Goal: Task Accomplishment & Management: Manage account settings

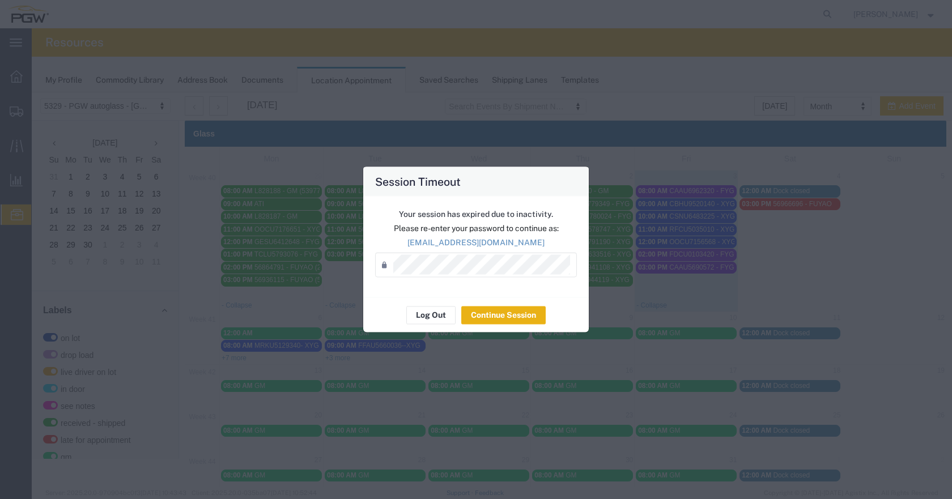
scroll to position [367, 0]
click at [489, 316] on button "Continue Session" at bounding box center [503, 315] width 84 height 18
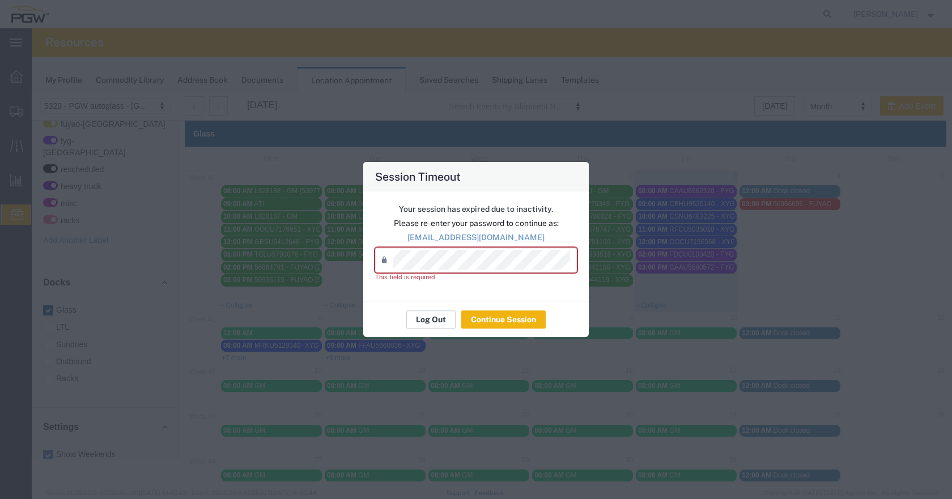
click at [422, 317] on button "Log Out" at bounding box center [430, 320] width 49 height 18
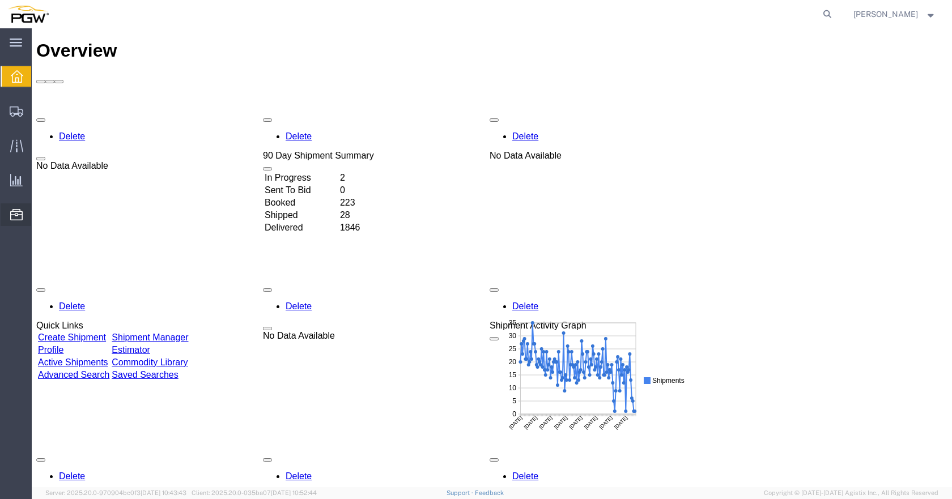
click at [0, 0] on span "Location Appointment" at bounding box center [0, 0] width 0 height 0
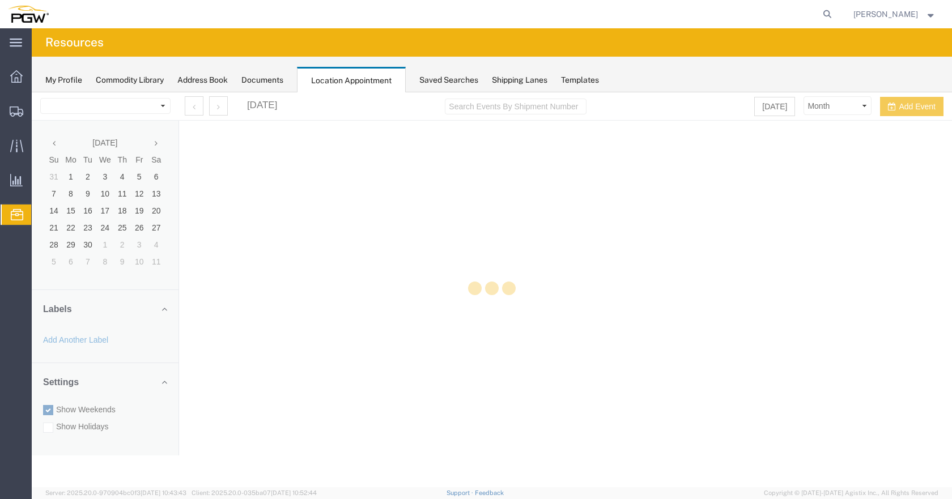
select select "28253"
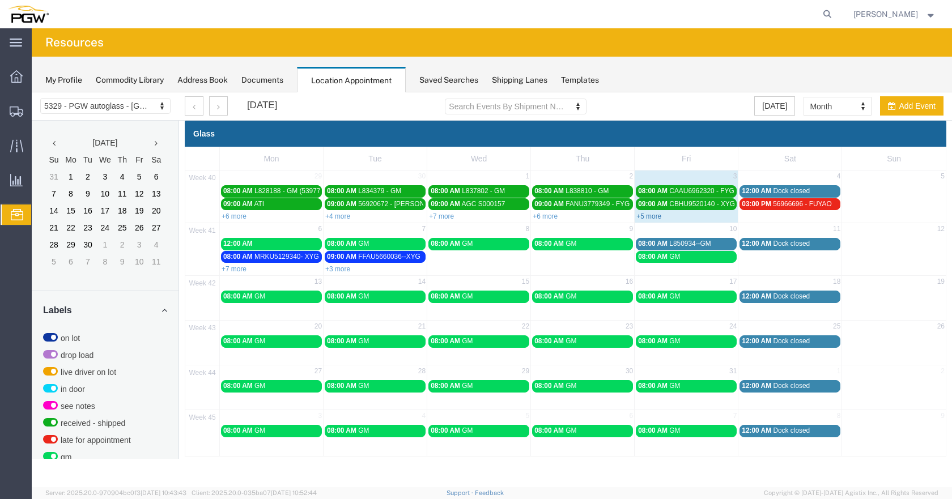
click at [656, 215] on link "+5 more" at bounding box center [649, 217] width 25 height 8
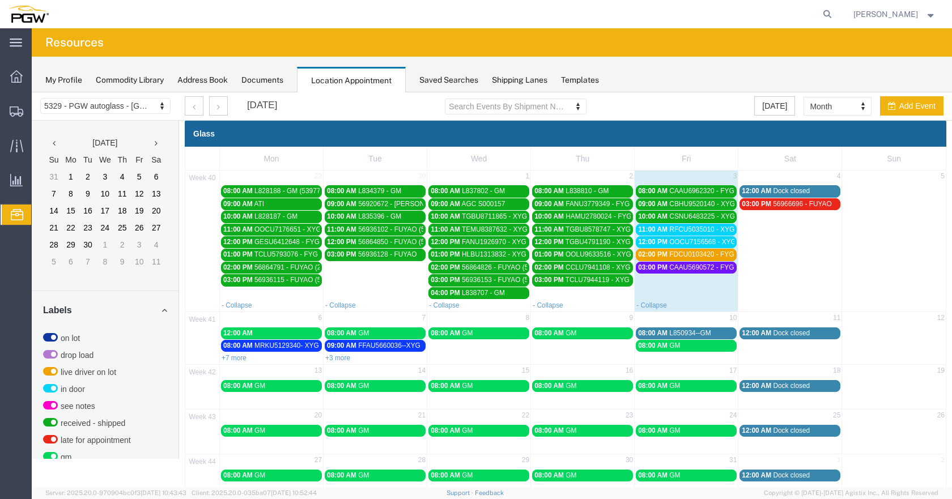
click at [341, 78] on div "Location Appointment" at bounding box center [351, 80] width 109 height 26
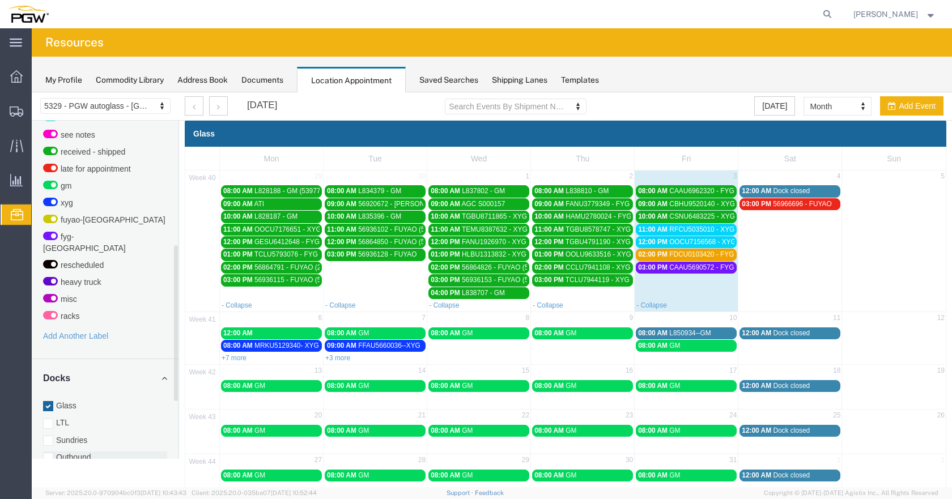
click at [47, 453] on div at bounding box center [48, 458] width 10 height 10
click at [32, 92] on input "Outbound" at bounding box center [32, 92] width 0 height 0
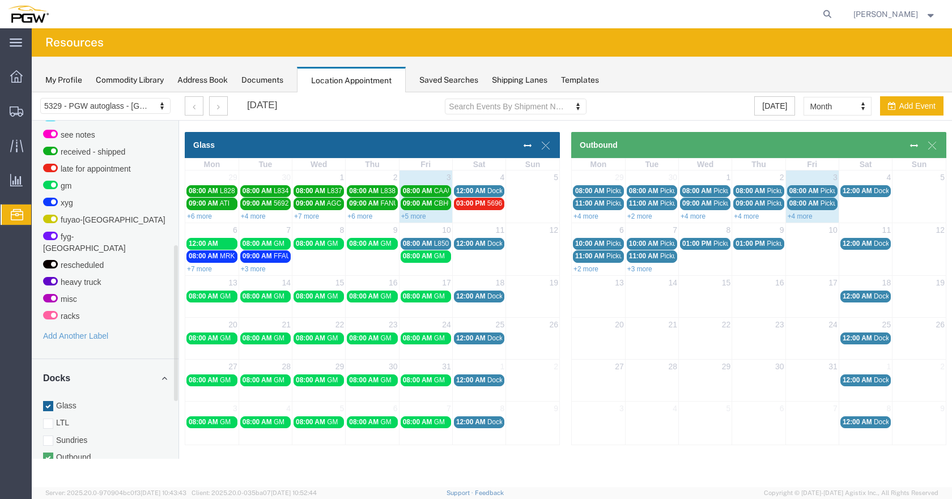
scroll to position [397, 0]
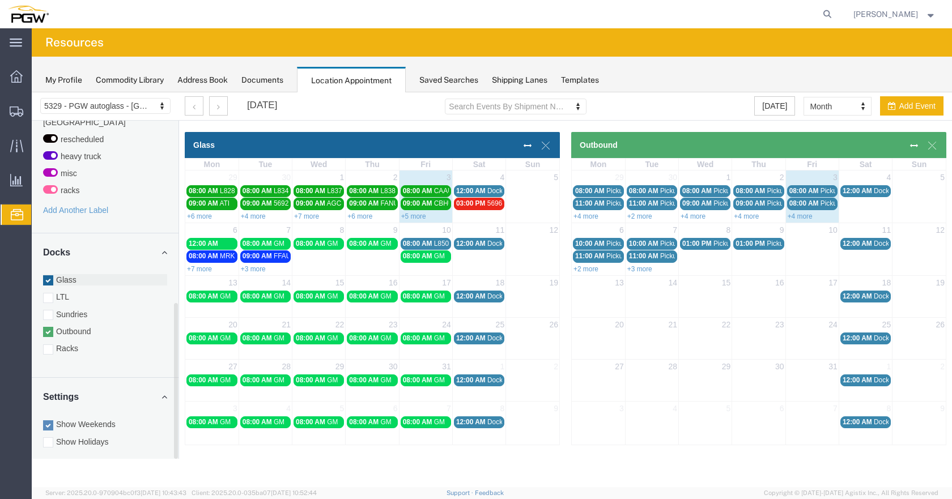
click at [46, 275] on div at bounding box center [48, 280] width 10 height 10
click at [32, 92] on input "Glass" at bounding box center [32, 92] width 0 height 0
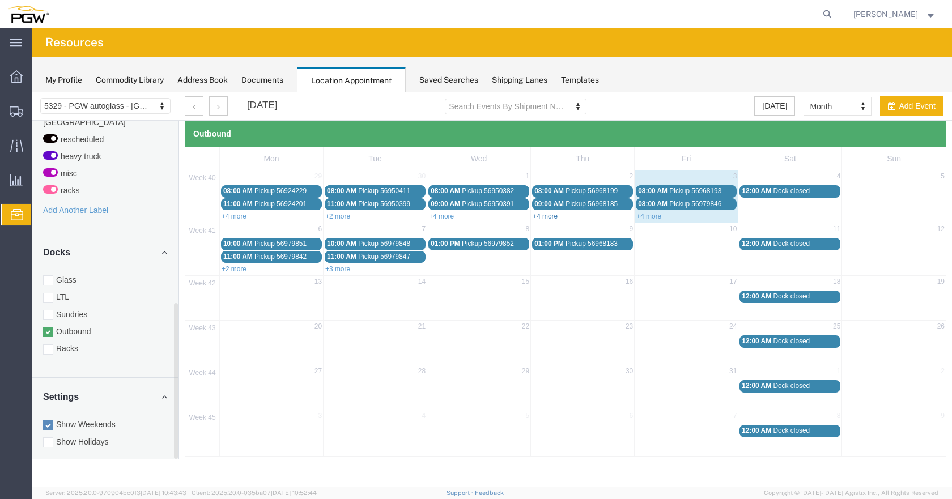
click at [546, 216] on link "+4 more" at bounding box center [545, 217] width 25 height 8
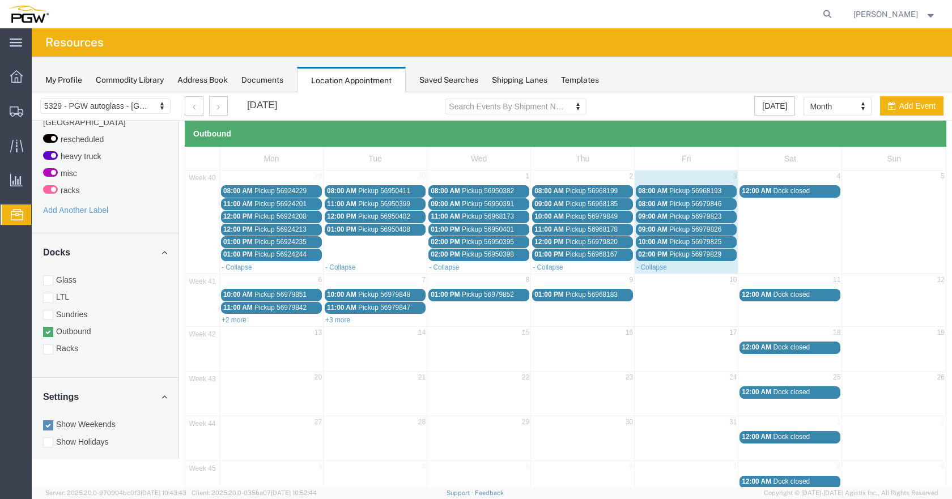
click at [685, 255] on span "Pickup 56979829" at bounding box center [695, 255] width 52 height 8
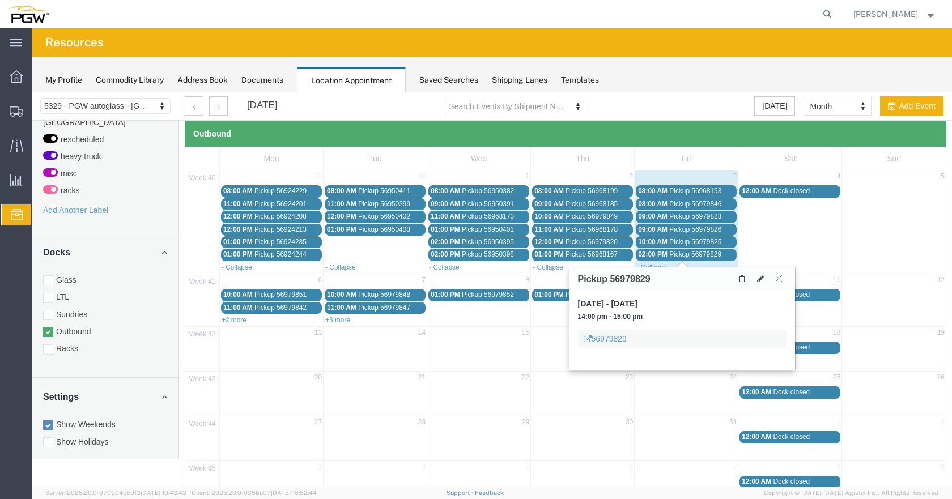
click at [692, 255] on span "Pickup 56979829" at bounding box center [695, 255] width 52 height 8
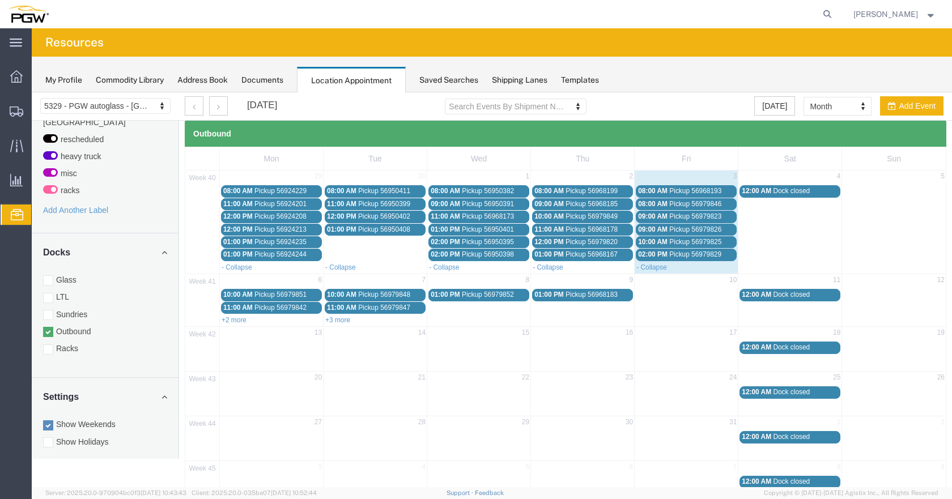
click at [693, 254] on span "Pickup 56979829" at bounding box center [695, 255] width 52 height 8
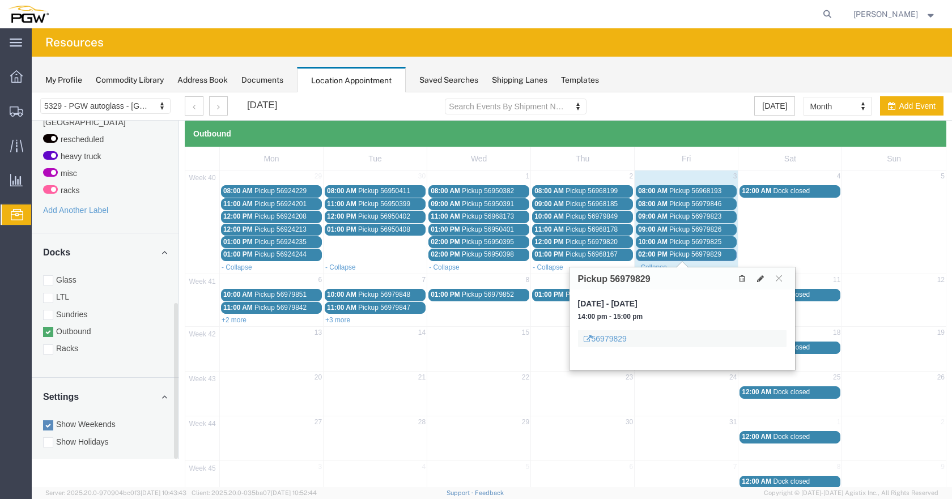
drag, startPoint x: 46, startPoint y: 267, endPoint x: 46, endPoint y: 310, distance: 43.1
click at [45, 275] on div at bounding box center [48, 280] width 10 height 10
click at [32, 92] on input "Glass" at bounding box center [32, 92] width 0 height 0
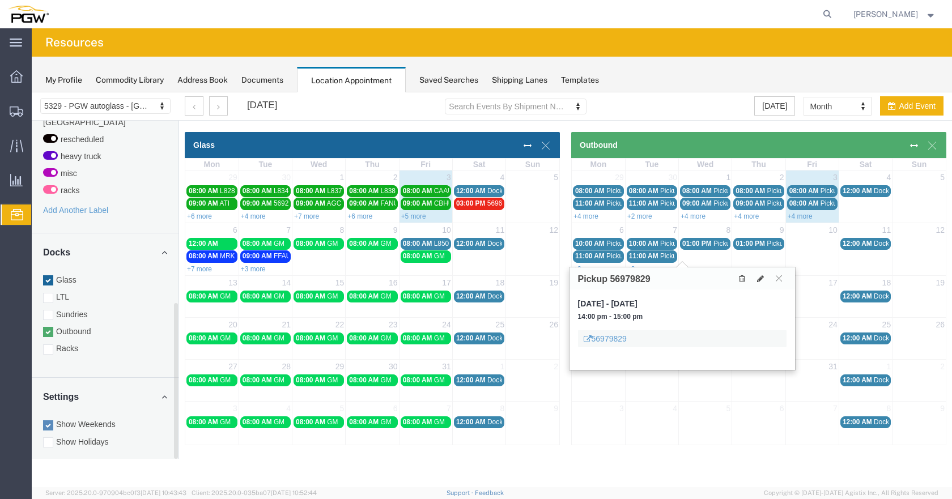
click at [45, 327] on div at bounding box center [48, 332] width 10 height 10
click at [32, 92] on input "Outbound" at bounding box center [32, 92] width 0 height 0
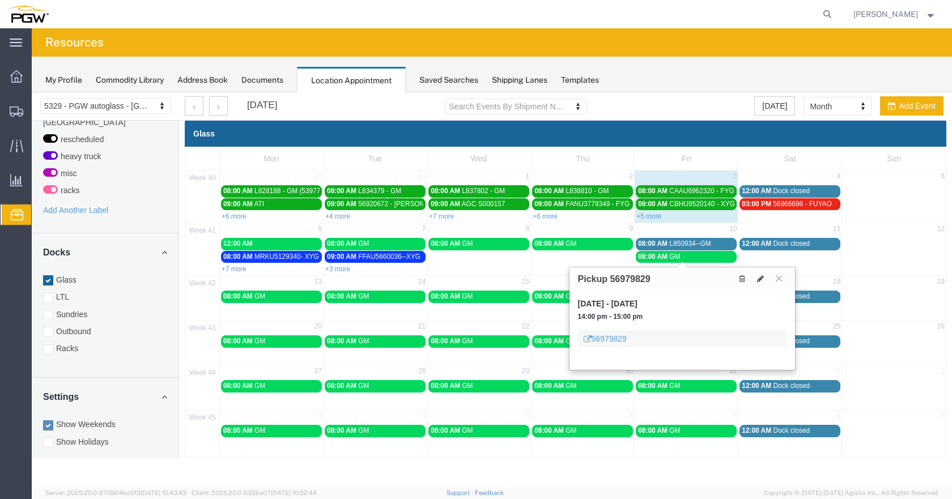
click at [656, 217] on link "+5 more" at bounding box center [649, 217] width 25 height 8
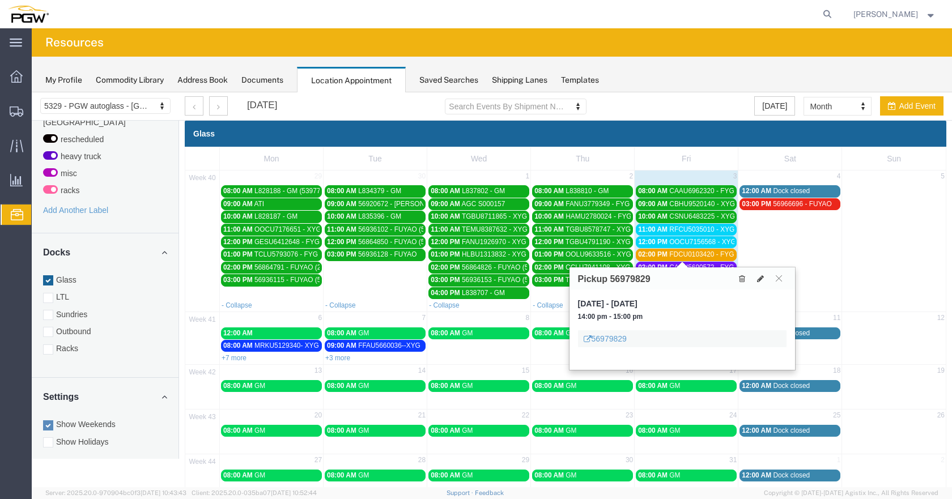
click at [931, 239] on td at bounding box center [894, 241] width 104 height 115
select select "1"
select select
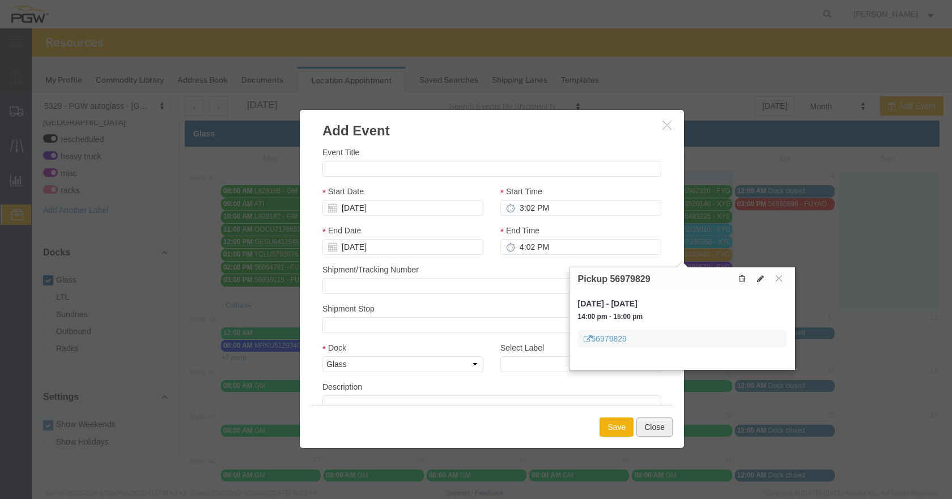
click at [656, 424] on button "Close" at bounding box center [655, 427] width 36 height 19
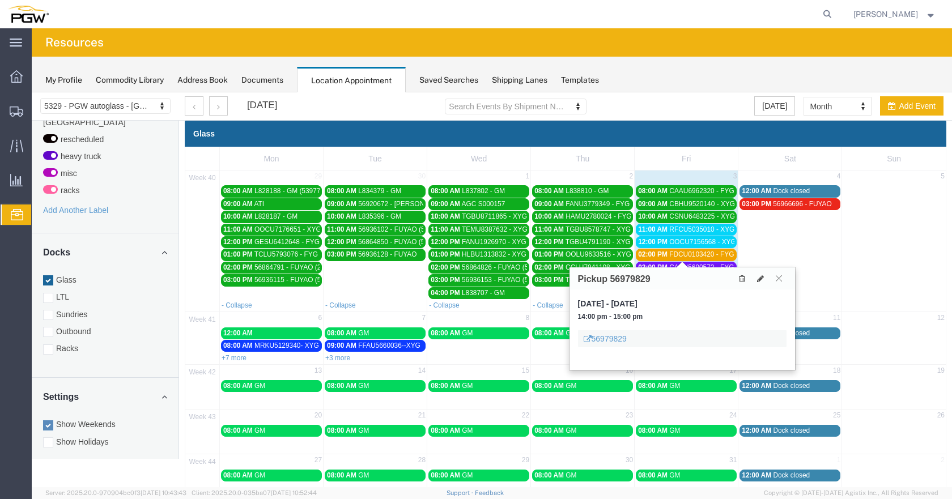
click at [779, 283] on button at bounding box center [778, 278] width 15 height 11
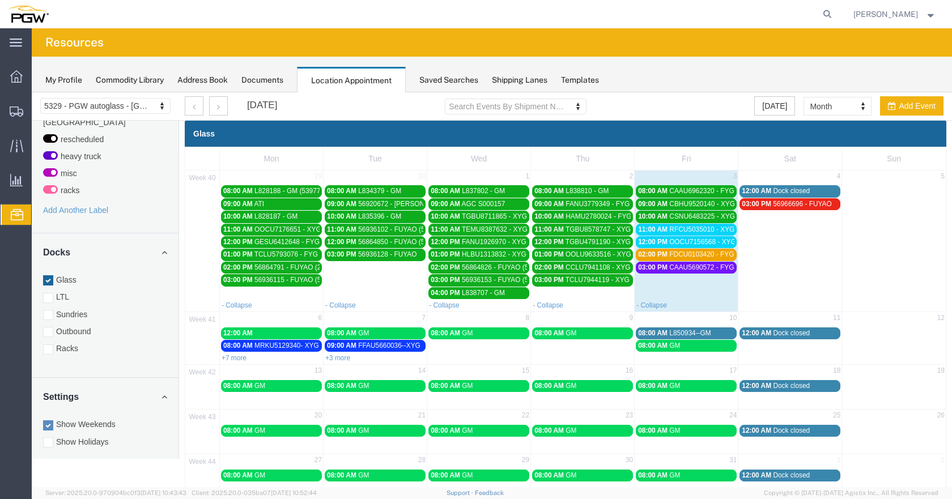
click at [673, 255] on span "FDCU0103420 - FYG" at bounding box center [701, 255] width 65 height 8
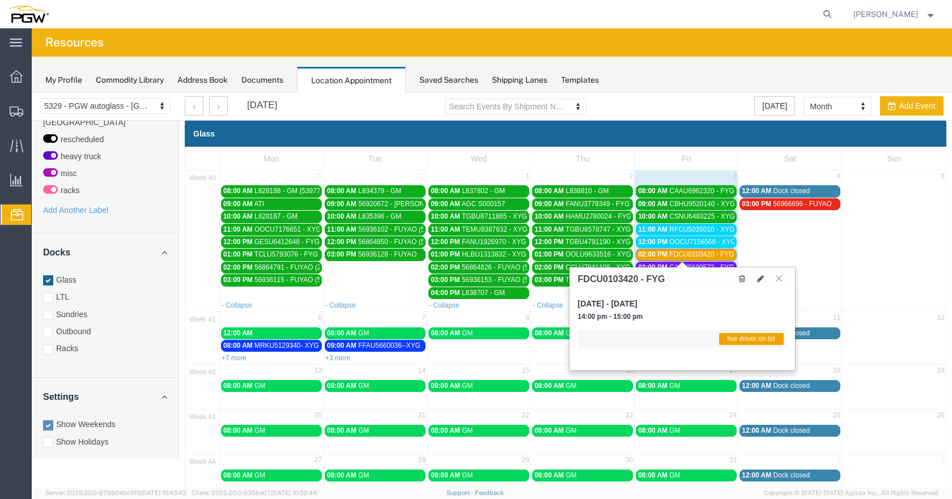
click at [677, 256] on span "FDCU0103420 - FYG" at bounding box center [701, 255] width 65 height 8
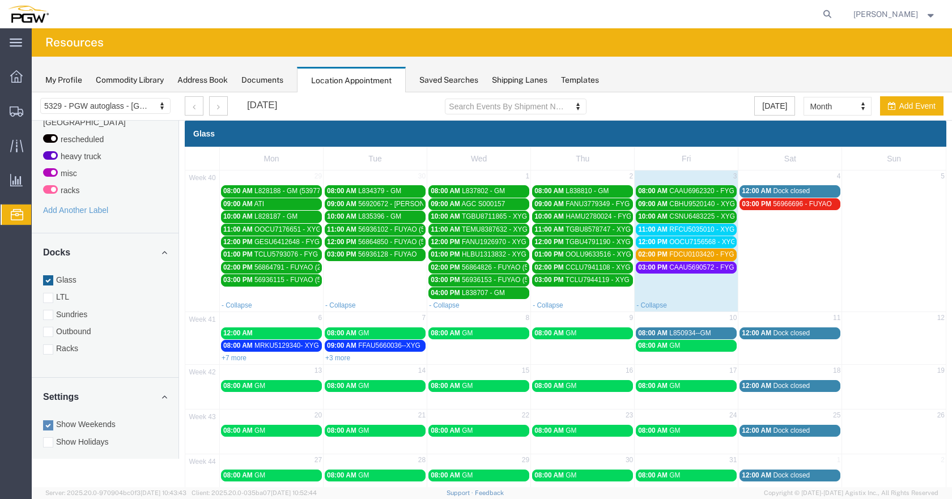
click at [689, 266] on span "CAAU5690572 - FYG" at bounding box center [701, 268] width 65 height 8
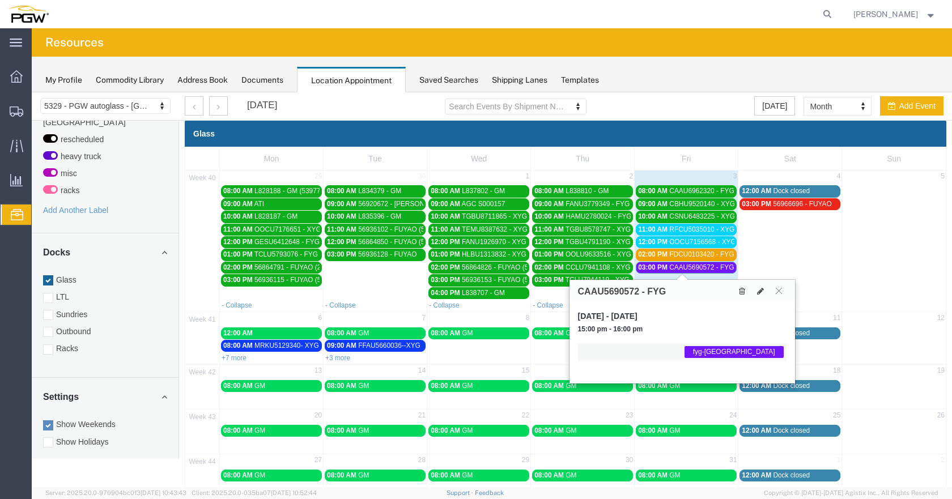
click at [689, 266] on span "CAAU5690572 - FYG" at bounding box center [701, 268] width 65 height 8
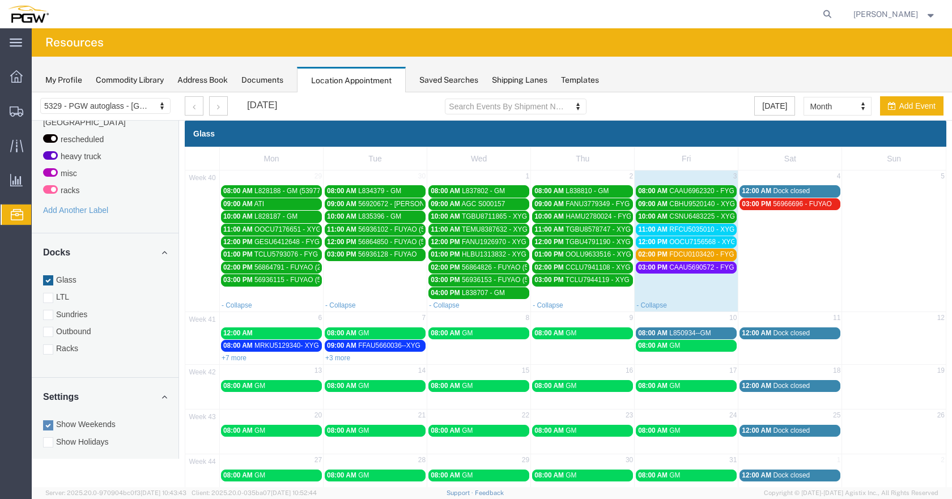
click at [680, 230] on span "RFCU5035010 - XYG" at bounding box center [701, 230] width 65 height 8
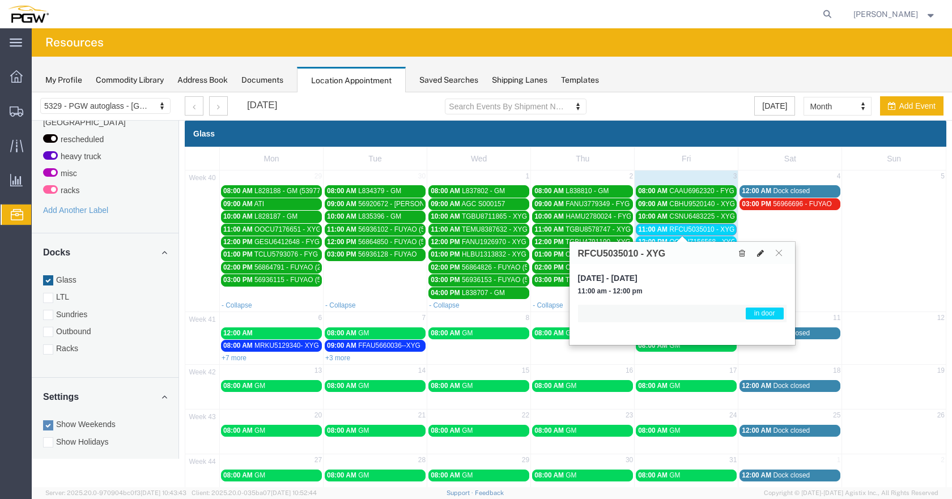
click at [761, 253] on icon at bounding box center [760, 253] width 7 height 8
select select "1"
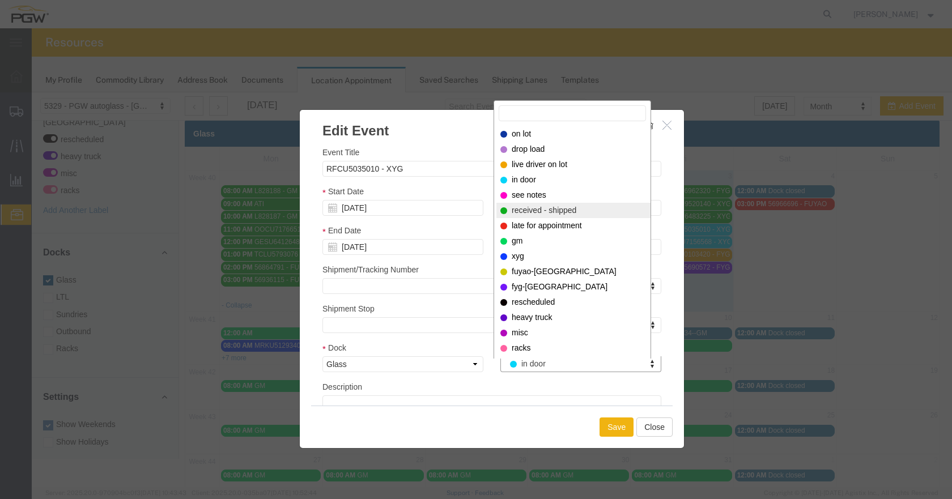
select select "200"
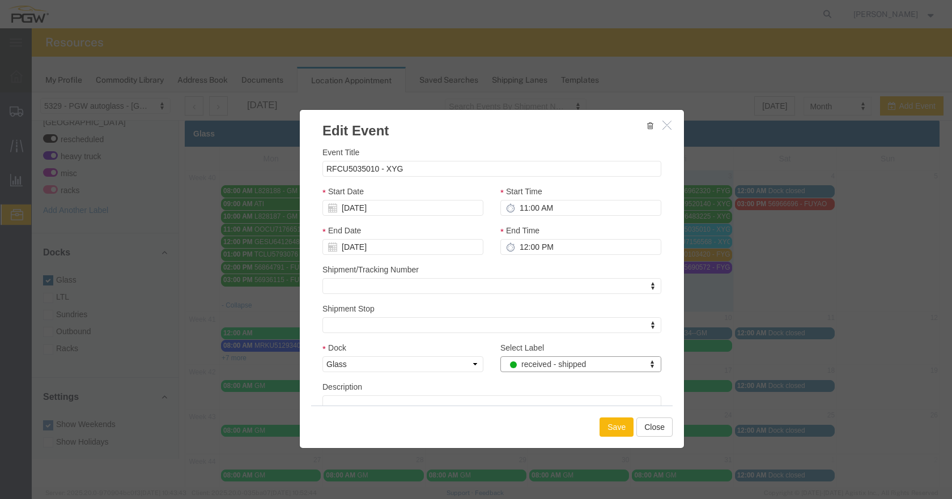
click at [614, 427] on button "Save" at bounding box center [617, 427] width 34 height 19
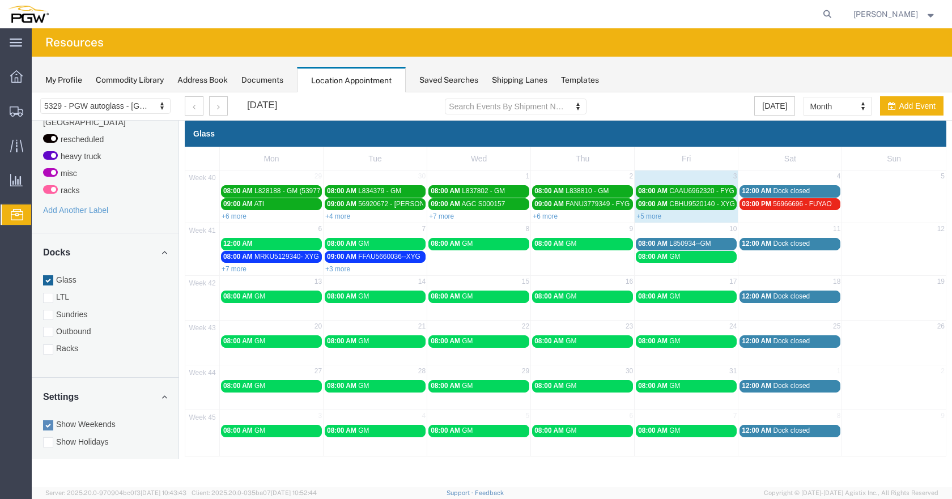
click at [654, 211] on div "+5 more" at bounding box center [686, 215] width 103 height 11
select select "1"
select select
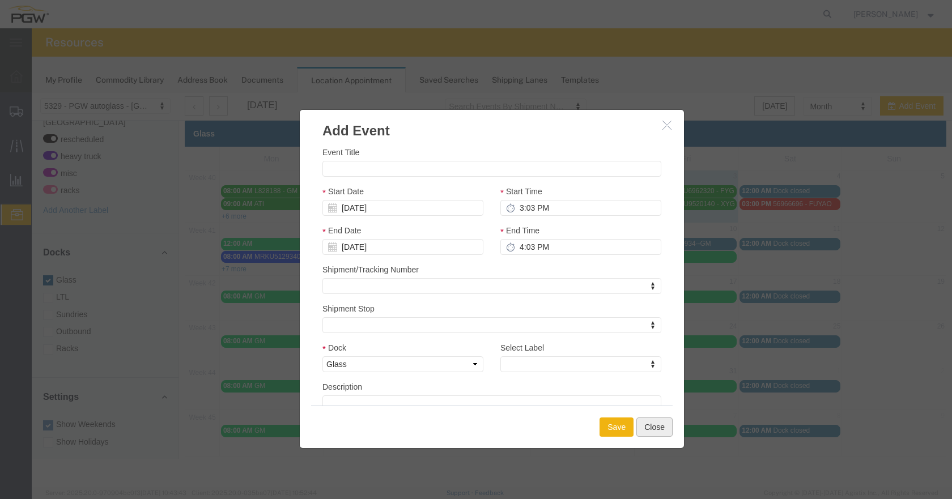
click at [652, 429] on button "Close" at bounding box center [655, 427] width 36 height 19
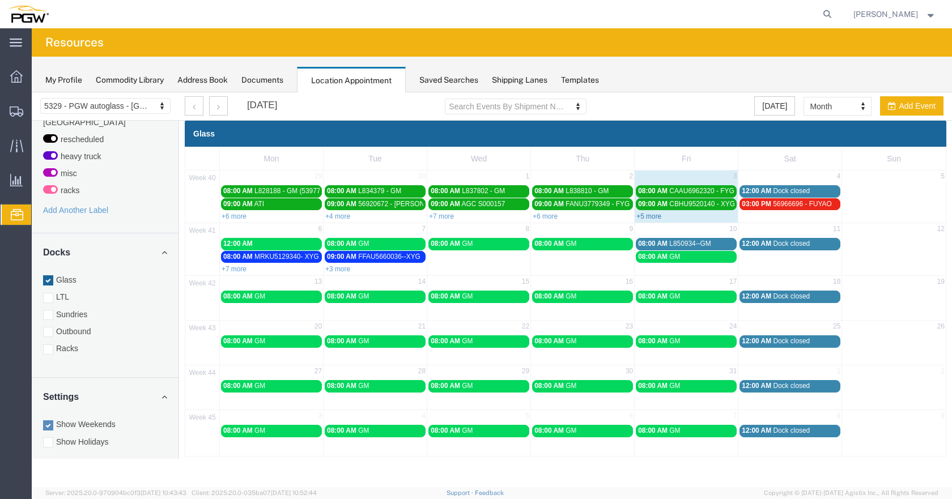
click at [647, 213] on link "+5 more" at bounding box center [649, 217] width 25 height 8
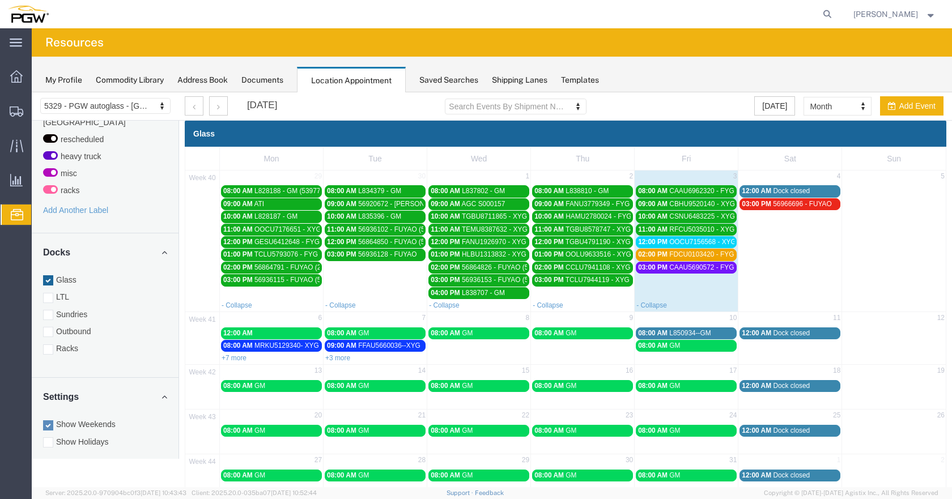
click at [700, 239] on span "OOCU7156568 - XYG" at bounding box center [702, 242] width 67 height 8
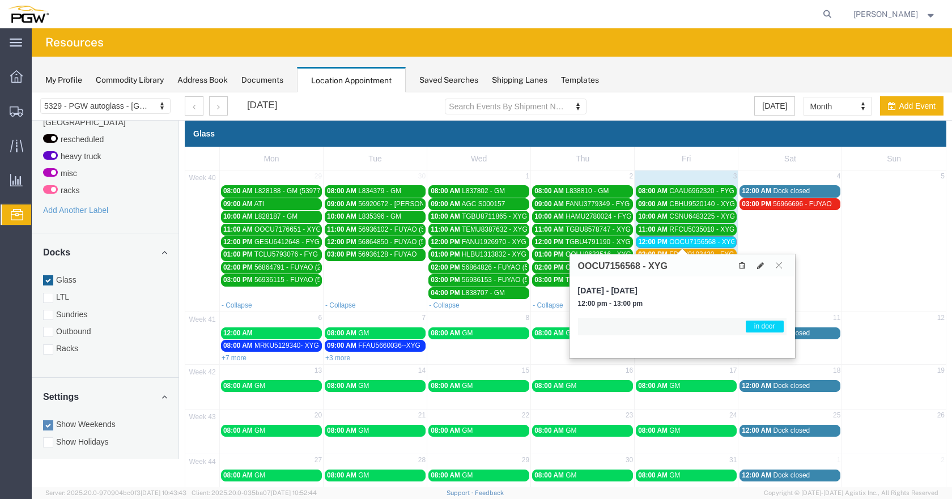
click at [779, 262] on icon at bounding box center [779, 265] width 6 height 7
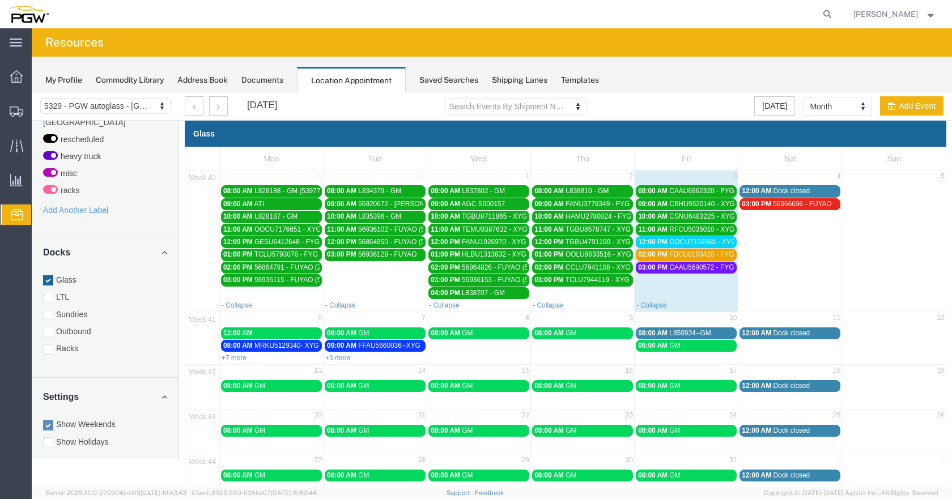
click at [702, 243] on span "OOCU7156568 - XYG" at bounding box center [702, 242] width 67 height 8
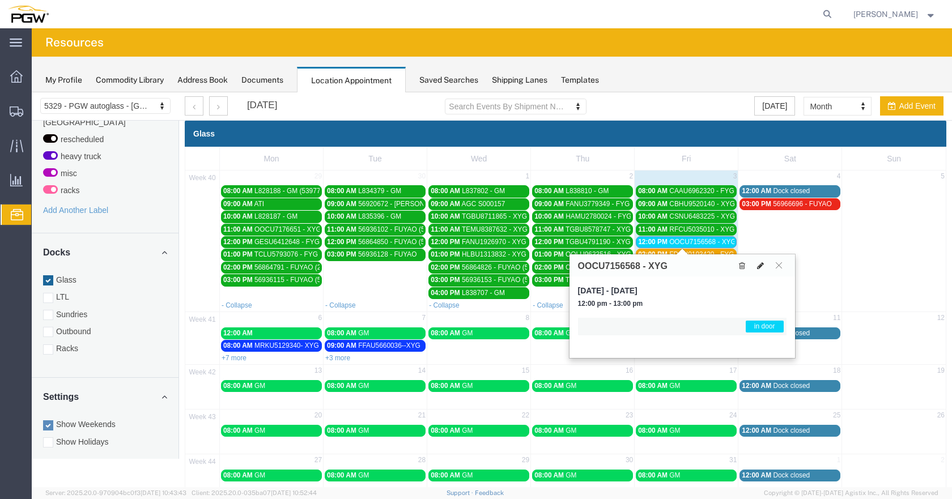
click at [759, 265] on icon at bounding box center [760, 266] width 7 height 8
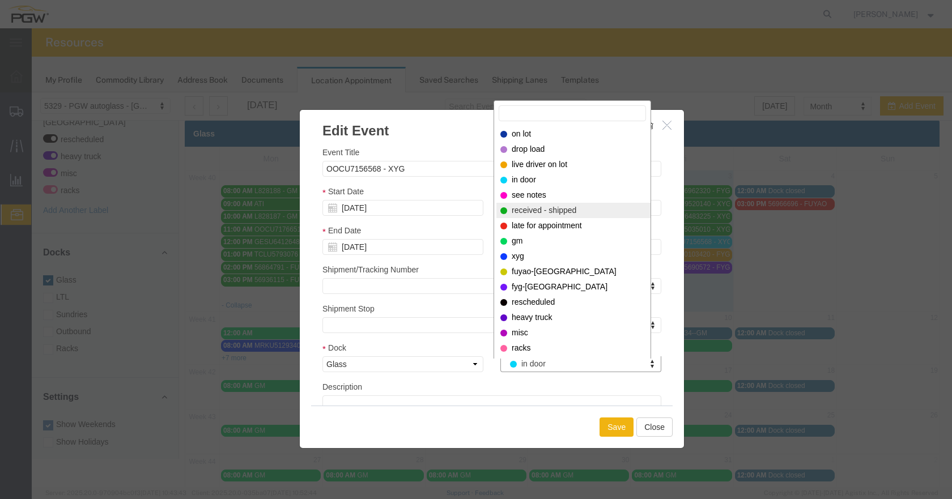
select select "200"
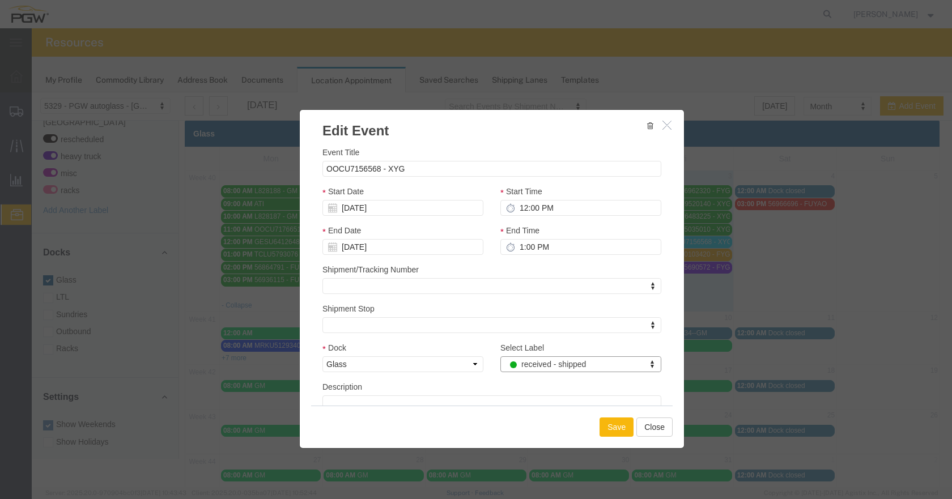
click at [617, 429] on button "Save" at bounding box center [617, 427] width 34 height 19
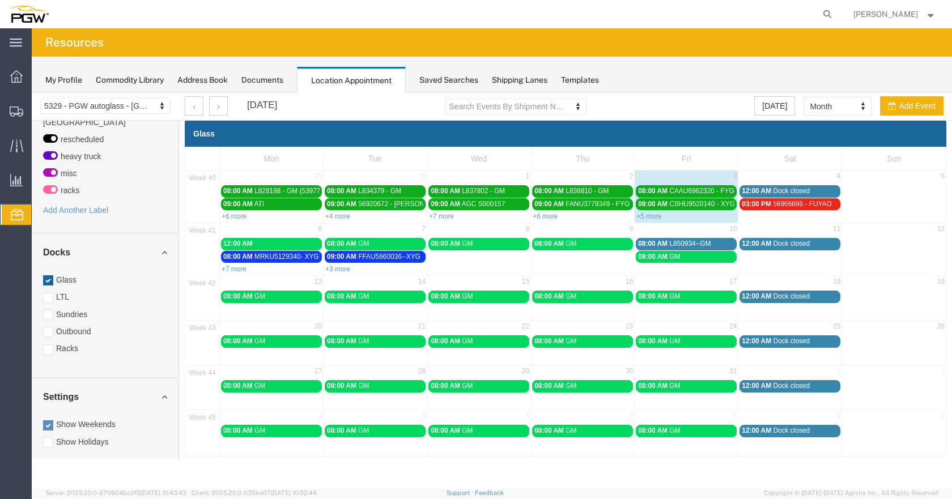
click at [649, 212] on div "+5 more" at bounding box center [686, 215] width 103 height 11
select select "1"
select select
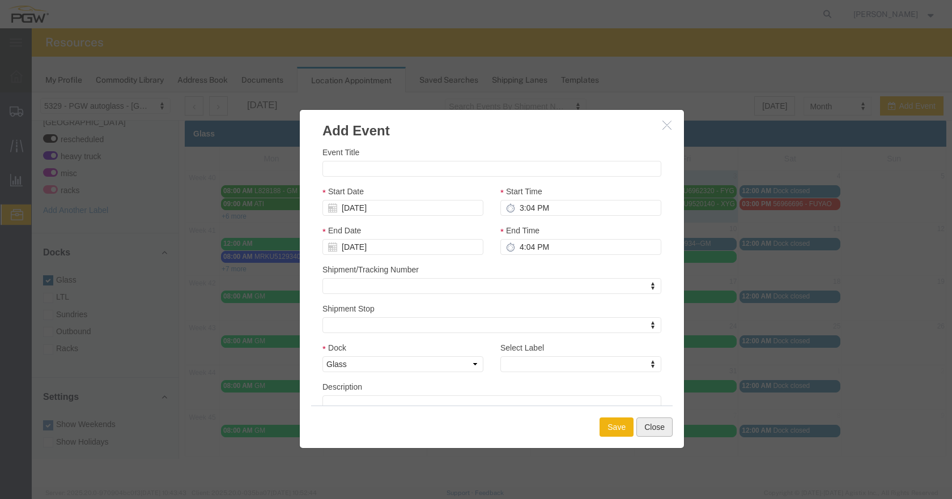
drag, startPoint x: 656, startPoint y: 426, endPoint x: 668, endPoint y: 404, distance: 24.9
click at [655, 426] on button "Close" at bounding box center [655, 427] width 36 height 19
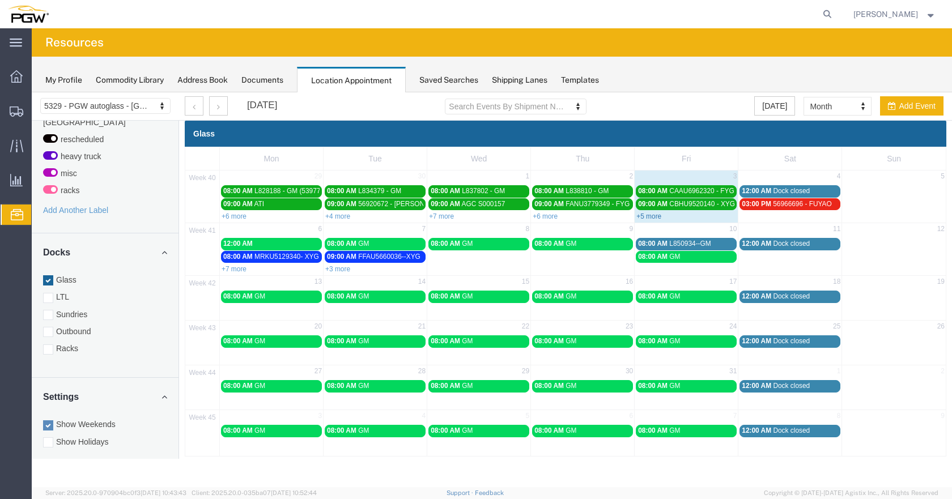
click at [653, 217] on link "+5 more" at bounding box center [649, 217] width 25 height 8
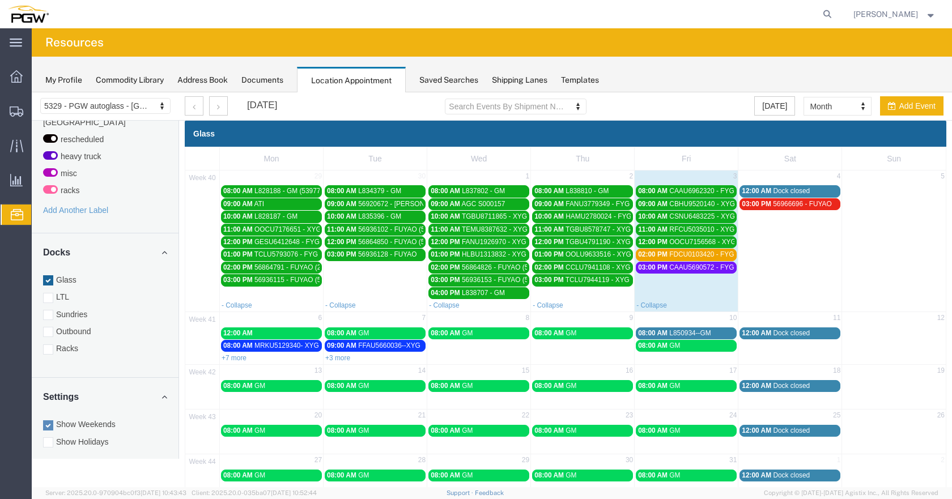
click at [703, 255] on span "FDCU0103420 - FYG" at bounding box center [701, 255] width 65 height 8
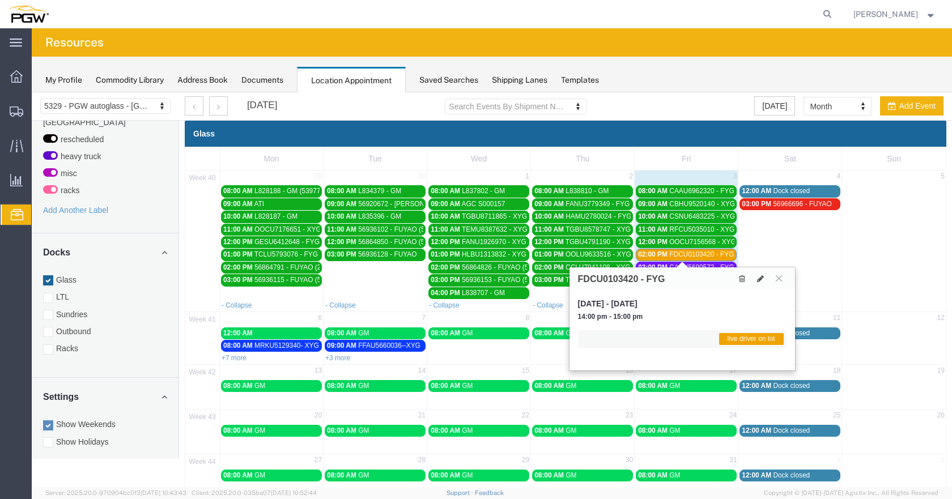
click at [703, 255] on span "FDCU0103420 - FYG" at bounding box center [701, 255] width 65 height 8
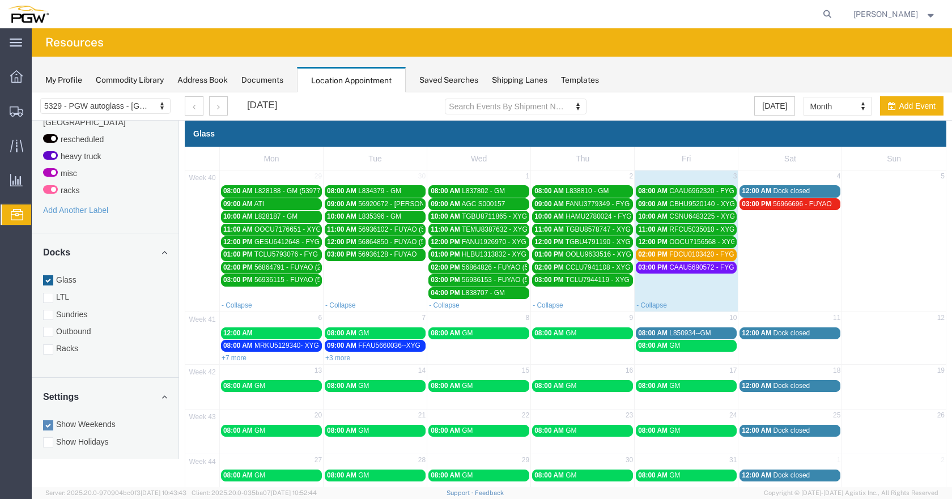
click at [706, 255] on span "FDCU0103420 - FYG" at bounding box center [701, 255] width 65 height 8
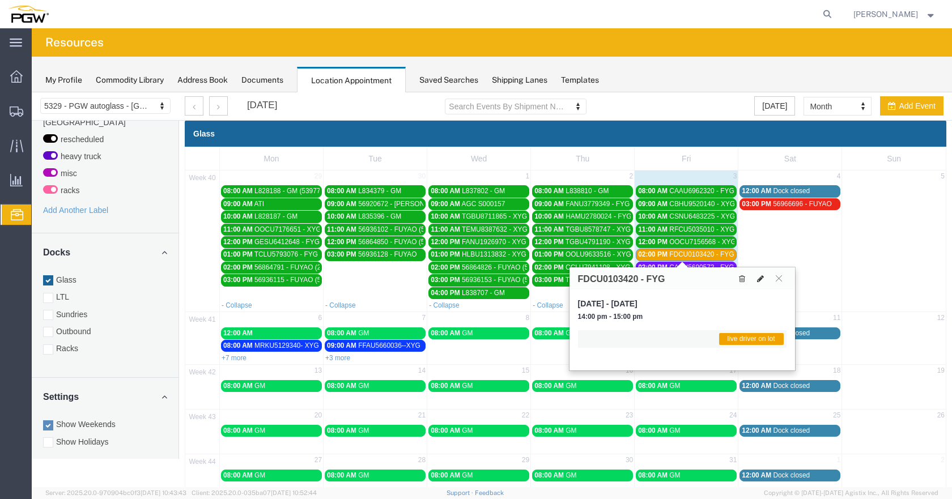
click at [757, 277] on icon at bounding box center [760, 279] width 7 height 8
select select "1"
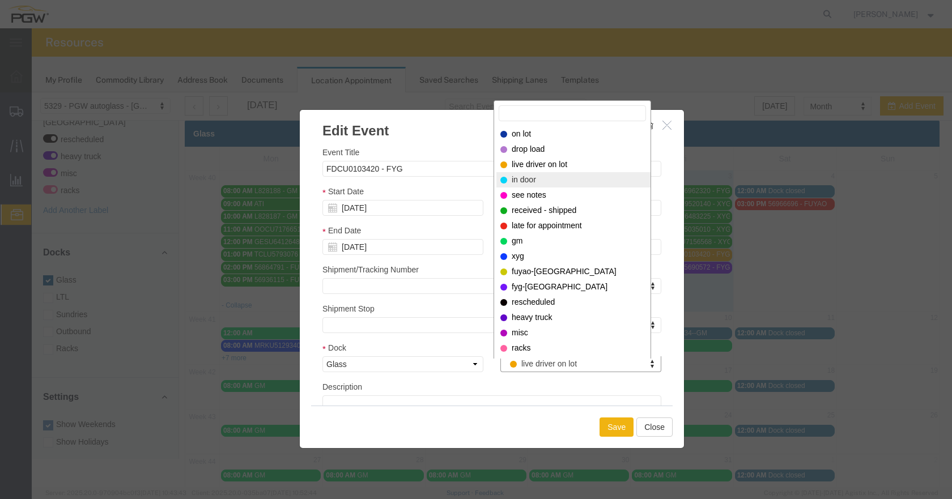
select select "220"
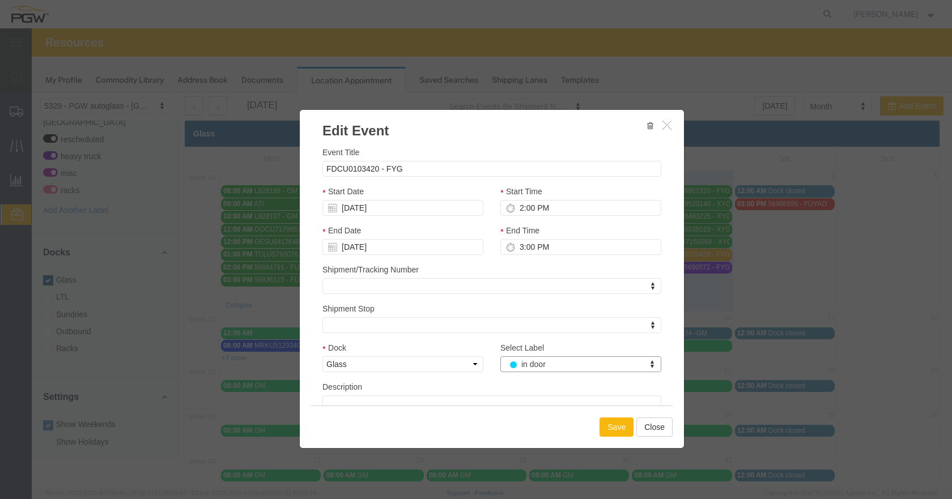
click at [610, 422] on button "Save" at bounding box center [617, 427] width 34 height 19
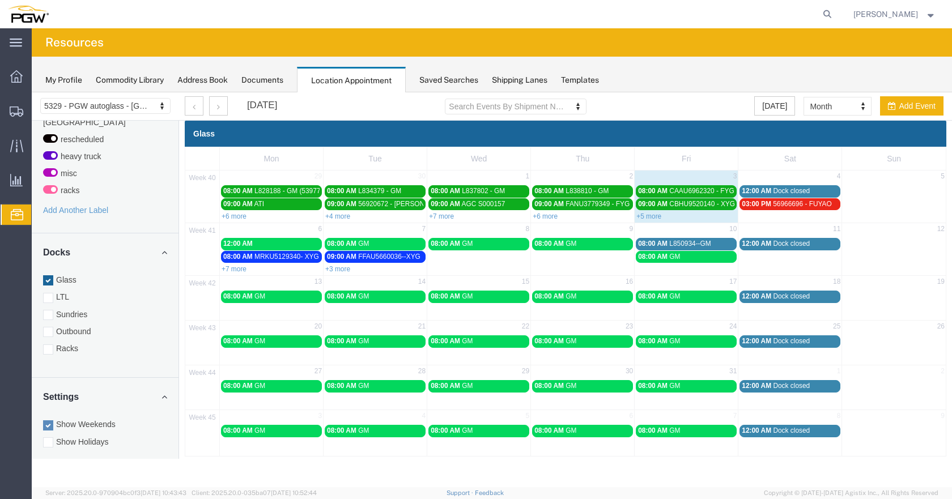
click at [654, 213] on link "+5 more" at bounding box center [649, 217] width 25 height 8
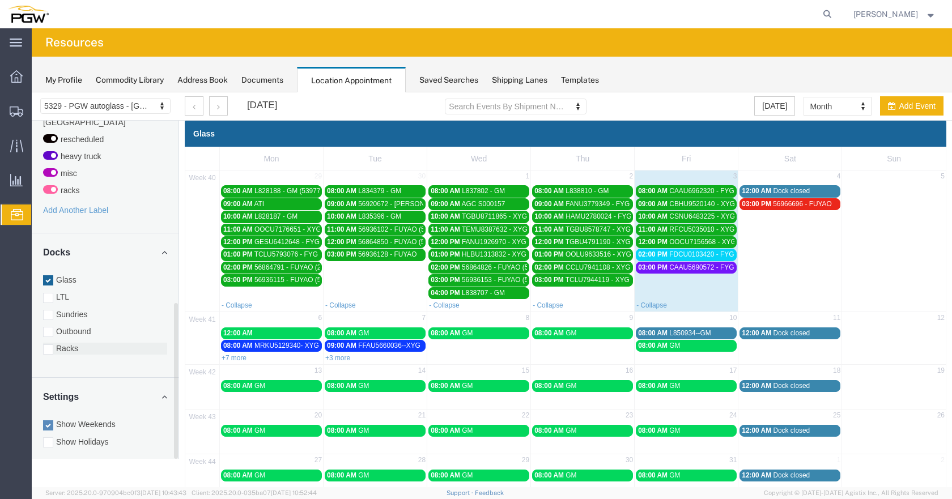
click at [52, 345] on div at bounding box center [48, 350] width 10 height 10
click at [32, 92] on input "Racks" at bounding box center [32, 92] width 0 height 0
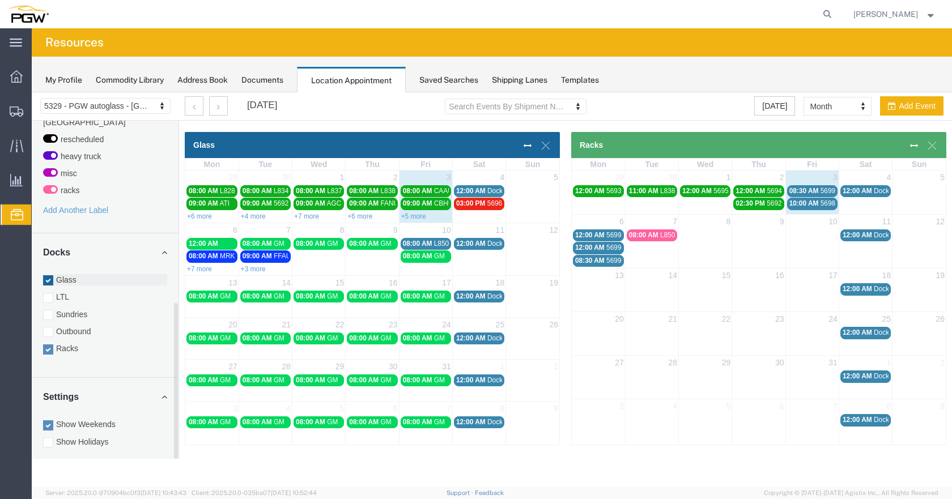
click at [45, 275] on div at bounding box center [48, 280] width 10 height 10
click at [32, 92] on input "Glass" at bounding box center [32, 92] width 0 height 0
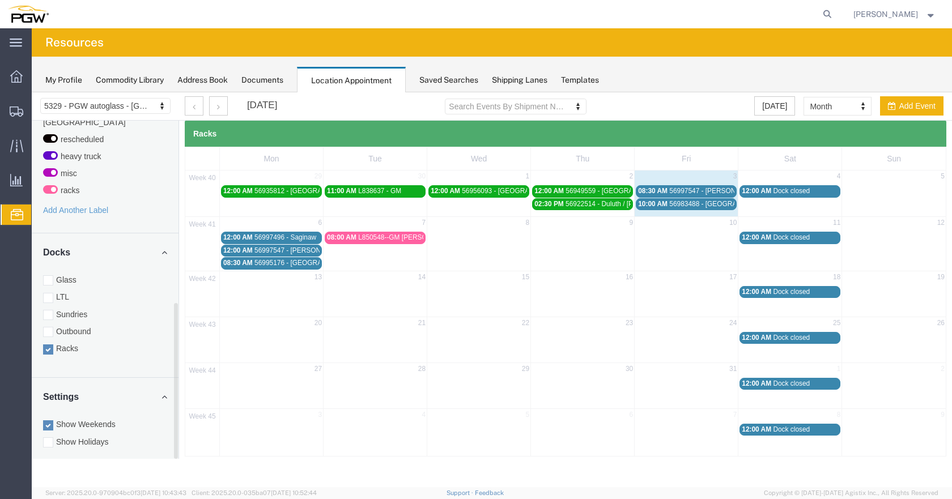
drag, startPoint x: 49, startPoint y: 270, endPoint x: 109, endPoint y: 383, distance: 127.3
click at [49, 275] on div at bounding box center [48, 280] width 10 height 10
click at [32, 92] on input "Glass" at bounding box center [32, 92] width 0 height 0
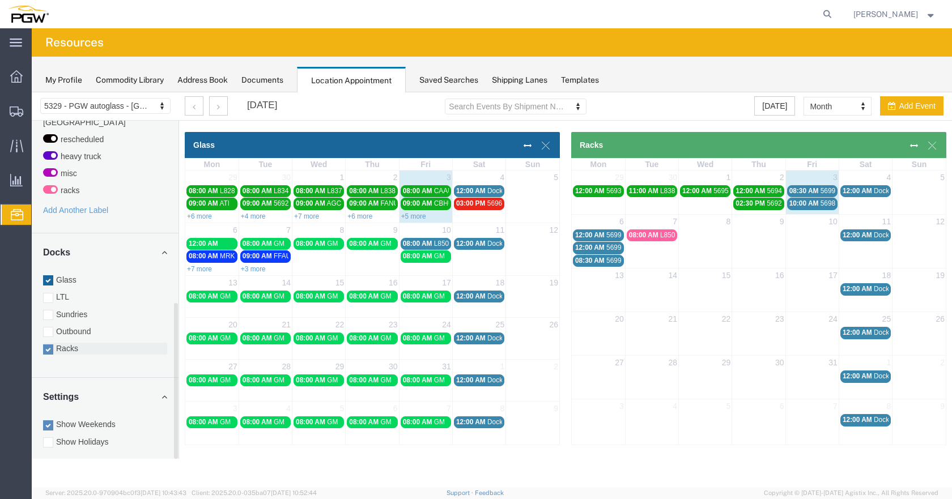
click at [49, 345] on div at bounding box center [48, 350] width 10 height 10
click at [32, 92] on input "Racks" at bounding box center [32, 92] width 0 height 0
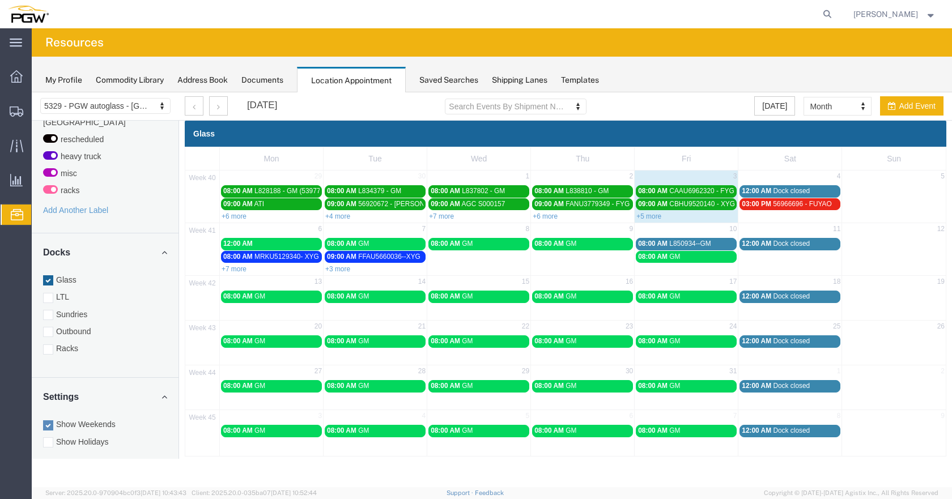
click at [651, 208] on div "09:00 AM CBHU9520140 - XYG" at bounding box center [686, 204] width 96 height 9
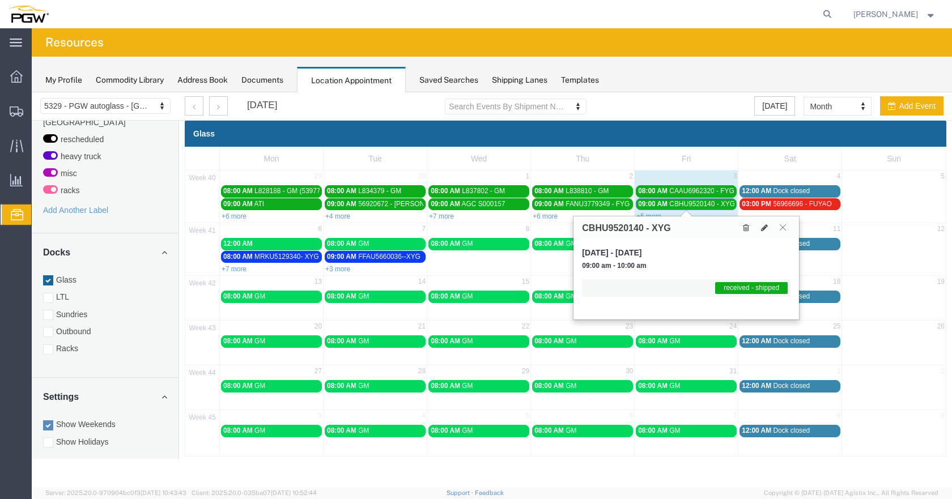
click at [785, 230] on icon at bounding box center [783, 227] width 6 height 7
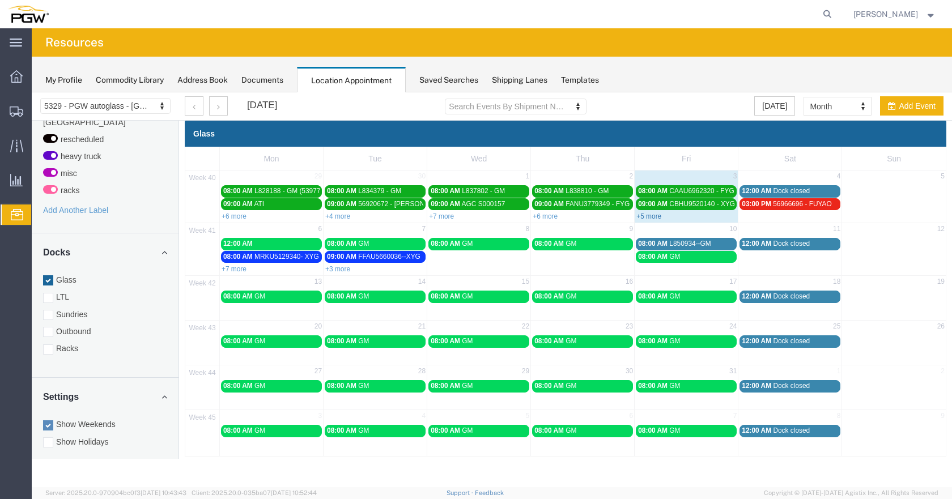
click at [647, 216] on link "+5 more" at bounding box center [649, 217] width 25 height 8
